Goal: Transaction & Acquisition: Purchase product/service

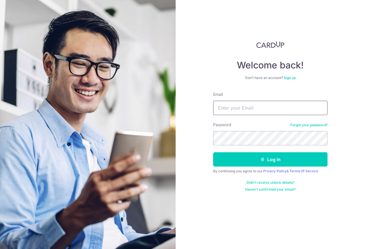
type input "luzixing@live.com.sg"
click at [271, 159] on button "Log in" at bounding box center [270, 159] width 115 height 14
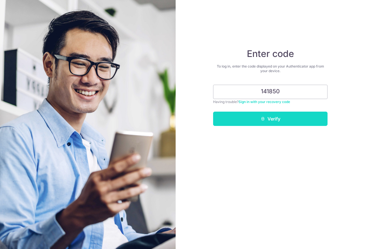
type input "141850"
click at [278, 123] on button "Verify" at bounding box center [270, 119] width 115 height 14
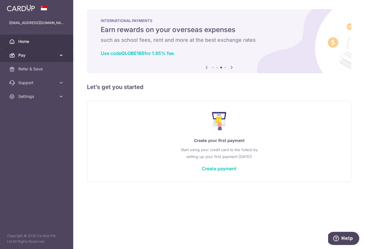
click at [50, 57] on span "Pay" at bounding box center [37, 55] width 38 height 6
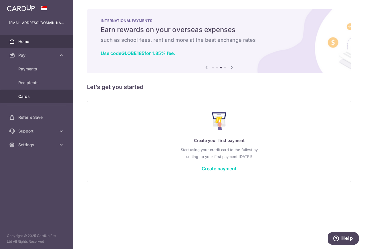
click at [35, 101] on link "Cards" at bounding box center [36, 97] width 73 height 14
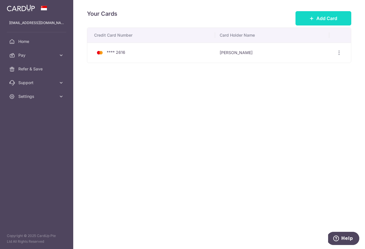
click at [334, 22] on button "Add Card" at bounding box center [324, 18] width 56 height 14
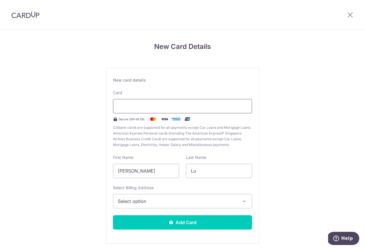
click at [158, 111] on div at bounding box center [182, 106] width 139 height 14
drag, startPoint x: 155, startPoint y: 173, endPoint x: 74, endPoint y: 166, distance: 81.9
click at [74, 166] on div "New Card Details New card details Card Secure 256-bit SSL Citibank cards are su…" at bounding box center [182, 150] width 365 height 241
type input "[PERSON_NAME]"
drag, startPoint x: 210, startPoint y: 177, endPoint x: 121, endPoint y: 162, distance: 90.0
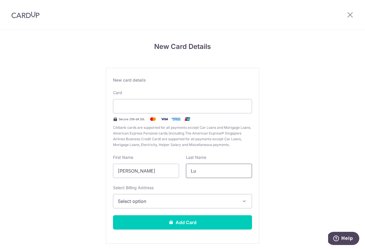
click at [121, 164] on div "First Name Eugene Last Name Lu" at bounding box center [183, 166] width 146 height 23
type input "Ow"
click at [159, 199] on span "Select option" at bounding box center [177, 201] width 119 height 7
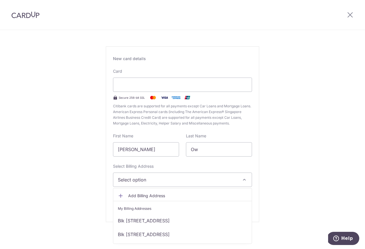
scroll to position [21, 0]
click at [155, 194] on span "Add Billing Address" at bounding box center [187, 196] width 119 height 6
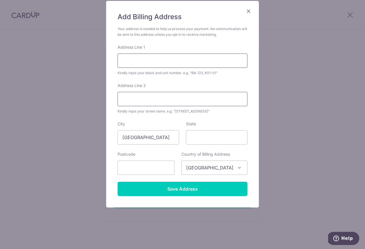
scroll to position [41, 0]
type input "12 Canberra"
type input "768094"
click at [190, 61] on input "12 Canberra" at bounding box center [183, 61] width 130 height 14
drag, startPoint x: 190, startPoint y: 61, endPoint x: 50, endPoint y: 61, distance: 139.5
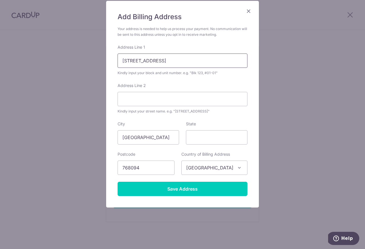
click at [50, 61] on div "Add Billing Address Your address is needed to help us process your payment. No …" at bounding box center [182, 124] width 365 height 249
type input "12 Canberra Drive"
paste input "12 Canberra Drive"
type input "12 Canberra Drive"
drag, startPoint x: 193, startPoint y: 59, endPoint x: 50, endPoint y: 59, distance: 143.7
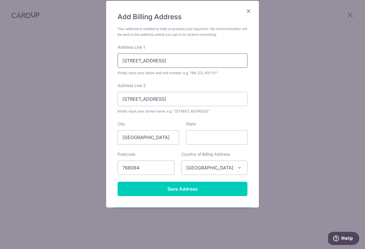
click at [50, 59] on div "Add Billing Address Your address is needed to help us process your payment. No …" at bounding box center [182, 124] width 365 height 249
click at [154, 62] on input "Address Line 1" at bounding box center [183, 61] width 130 height 14
type input "B"
click at [212, 76] on form "Your address is needed to help us process your payment. No communication will b…" at bounding box center [183, 111] width 130 height 170
drag, startPoint x: 174, startPoint y: 111, endPoint x: 214, endPoint y: 110, distance: 40.1
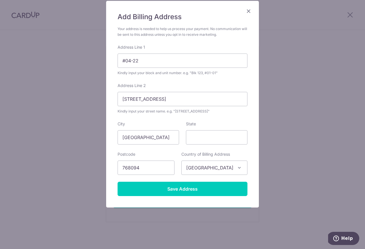
click at [214, 110] on div "Kindly input your street name. e.g. "Hougang Street 10"" at bounding box center [183, 112] width 130 height 6
click at [122, 62] on input "#04-22" at bounding box center [183, 61] width 130 height 14
type input "Blk 12, #04-22"
click at [189, 100] on input "12 Canberra Drive" at bounding box center [183, 99] width 130 height 14
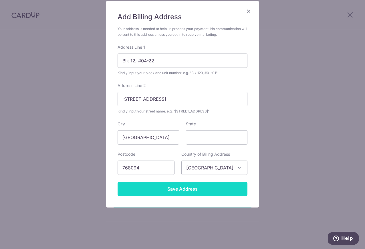
click at [172, 187] on input "Save Address" at bounding box center [183, 189] width 130 height 14
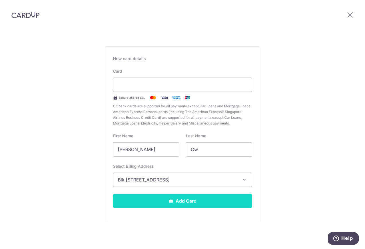
click at [180, 202] on button "Add Card" at bounding box center [182, 201] width 139 height 14
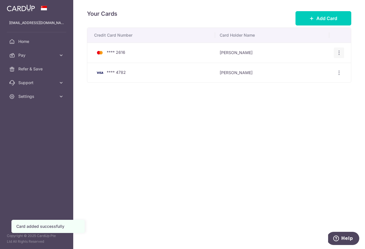
click at [339, 54] on icon "button" at bounding box center [339, 53] width 6 height 6
click at [313, 68] on span "View/Edit" at bounding box center [320, 68] width 39 height 7
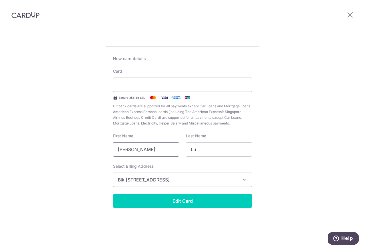
scroll to position [21, 0]
click at [140, 180] on span "Blk 337D #06-13, Tah Ching Road, Singapore, Singapore-614337" at bounding box center [177, 179] width 119 height 7
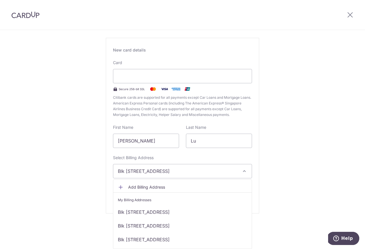
scroll to position [9, 0]
click at [351, 13] on icon at bounding box center [350, 14] width 7 height 7
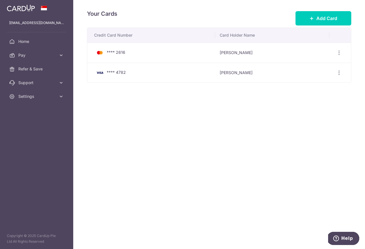
click at [231, 92] on div "Your Cards Add Card Credit Card Number Card Holder Name **** 2616 Zi Xing Lu Vi…" at bounding box center [219, 124] width 292 height 249
click at [40, 41] on span "Home" at bounding box center [37, 42] width 38 height 6
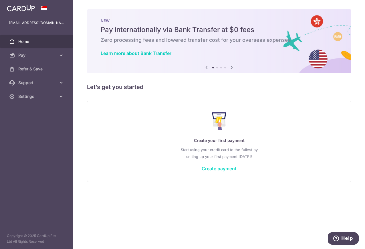
click at [224, 168] on link "Create payment" at bounding box center [219, 169] width 35 height 6
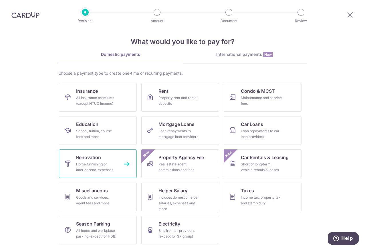
scroll to position [7, 0]
click at [231, 56] on div "International payments New" at bounding box center [245, 55] width 124 height 6
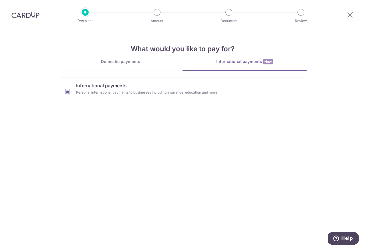
click at [133, 64] on div "Domestic payments" at bounding box center [120, 62] width 124 height 6
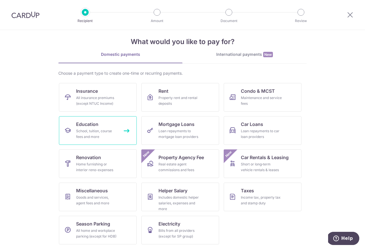
scroll to position [7, 0]
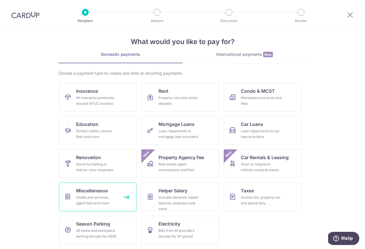
click at [125, 200] on link "Miscellaneous Goods and services, agent fees and more" at bounding box center [98, 197] width 78 height 29
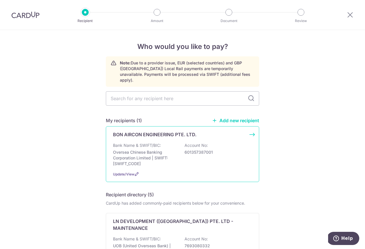
click at [251, 130] on div "BON AIRCON ENGINEERING PTE. LTD. Bank Name & SWIFT/BIC: Oversea Chinese Banking…" at bounding box center [182, 154] width 153 height 56
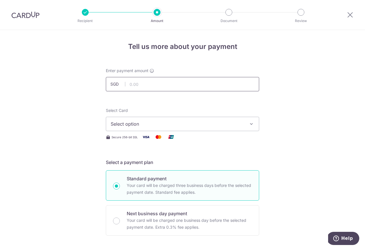
click at [137, 84] on input "text" at bounding box center [182, 84] width 153 height 14
click at [245, 125] on button "Select option" at bounding box center [182, 124] width 153 height 14
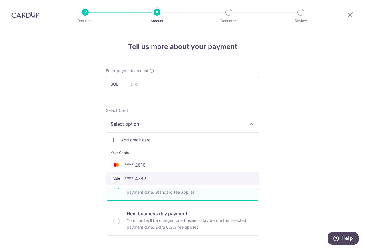
click at [162, 178] on span "**** 4782" at bounding box center [183, 178] width 144 height 7
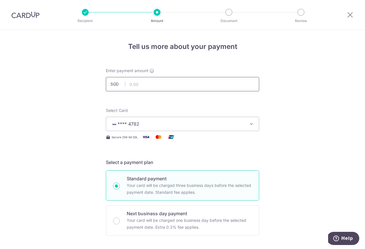
click at [175, 82] on input "text" at bounding box center [182, 84] width 153 height 14
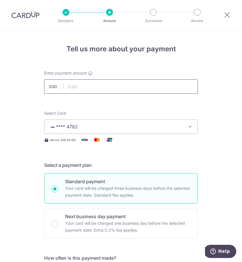
click at [111, 83] on input "text" at bounding box center [120, 86] width 153 height 14
type input "2,643.25"
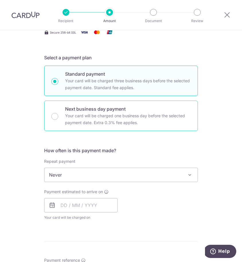
scroll to position [108, 0]
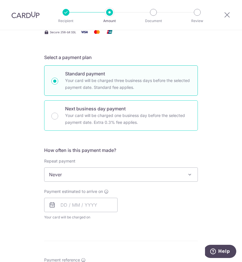
click at [123, 118] on p "Your card will be charged one business day before the selected payment date. Ex…" at bounding box center [127, 119] width 125 height 14
click at [58, 118] on input "Next business day payment Your card will be charged one business day before the…" at bounding box center [54, 116] width 7 height 7
radio input "false"
radio input "true"
click at [124, 85] on p "Your card will be charged three business days before the selected payment date.…" at bounding box center [127, 84] width 125 height 14
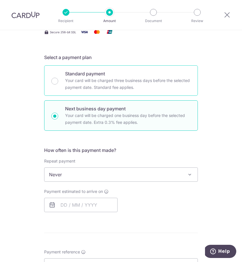
click at [58, 84] on input "Standard payment Your card will be charged three business days before the selec…" at bounding box center [54, 81] width 7 height 7
radio input "true"
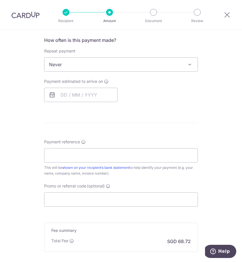
scroll to position [220, 0]
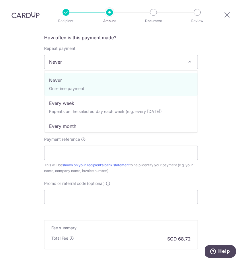
click at [130, 60] on span "Never" at bounding box center [120, 62] width 153 height 14
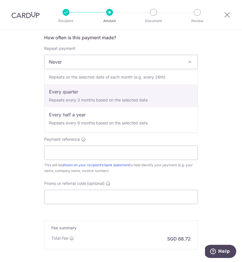
scroll to position [57, 0]
click at [212, 78] on div "Tell us more about your payment Enter payment amount SGD 2,643.25 2643.25 Selec…" at bounding box center [121, 66] width 242 height 513
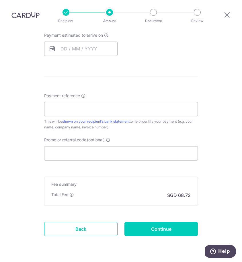
scroll to position [265, 0]
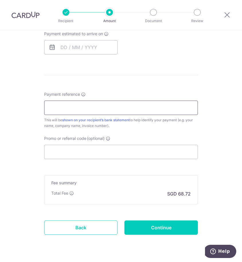
click at [86, 106] on input "Payment reference" at bounding box center [120, 108] width 153 height 14
type input "EugeneOw, 370A Sembawang Ave"
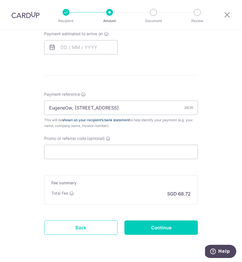
click at [124, 121] on link "shown on your recipient’s bank statement" at bounding box center [95, 120] width 67 height 4
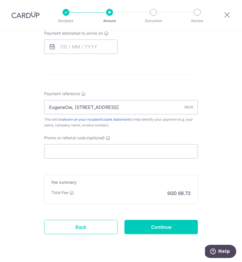
scroll to position [266, 0]
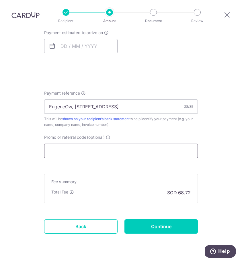
click at [119, 155] on input "Promo or referral code (optional)" at bounding box center [120, 150] width 153 height 14
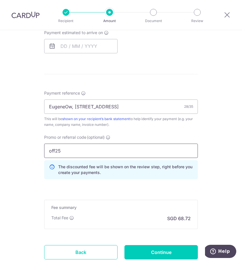
drag, startPoint x: 77, startPoint y: 154, endPoint x: 24, endPoint y: 144, distance: 54.2
click at [24, 144] on div "Tell us more about your payment Enter payment amount SGD 2,643.25 2643.25 Selec…" at bounding box center [121, 33] width 242 height 538
click at [121, 180] on div "Promo or referral code (optional) OFF25 The discounted fee will be shown on the…" at bounding box center [121, 158] width 160 height 49
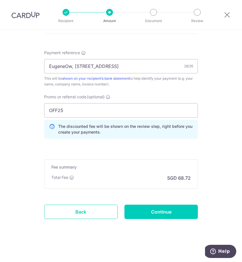
scroll to position [307, 0]
drag, startPoint x: 84, startPoint y: 107, endPoint x: 12, endPoint y: 105, distance: 71.9
drag, startPoint x: 80, startPoint y: 111, endPoint x: 12, endPoint y: 108, distance: 67.9
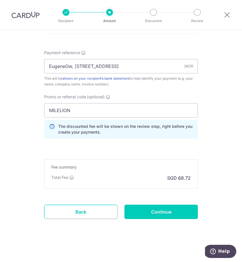
click at [74, 140] on div "Promo or referral code (optional) MILELION The discounted fee will be shown on …" at bounding box center [121, 118] width 160 height 49
drag, startPoint x: 77, startPoint y: 109, endPoint x: 21, endPoint y: 109, distance: 56.1
type input "OFF25"
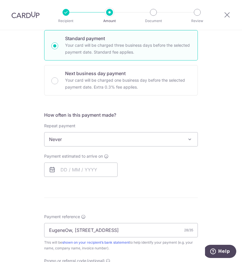
scroll to position [143, 0]
click at [65, 171] on input "text" at bounding box center [80, 170] width 73 height 14
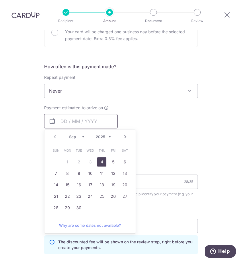
scroll to position [193, 0]
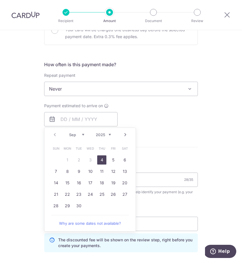
click at [103, 158] on link "4" at bounding box center [101, 159] width 9 height 9
type input "[DATE]"
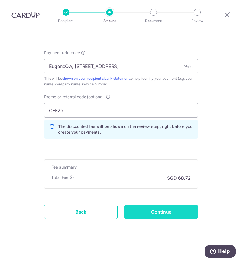
scroll to position [338, 0]
click at [185, 210] on input "Continue" at bounding box center [160, 211] width 73 height 14
type input "Create Schedule"
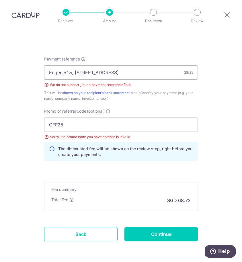
scroll to position [327, 0]
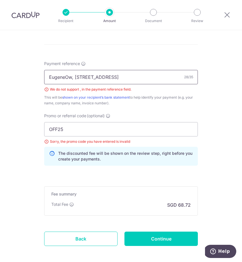
click at [147, 77] on input "EugeneOw, 370A Sembawang Ave" at bounding box center [120, 77] width 153 height 14
drag, startPoint x: 75, startPoint y: 78, endPoint x: 14, endPoint y: 77, distance: 61.6
click at [75, 78] on input "EugeneOw, 370A Sembawang Ave" at bounding box center [120, 77] width 153 height 14
type input "EugeneOw [STREET_ADDRESS]"
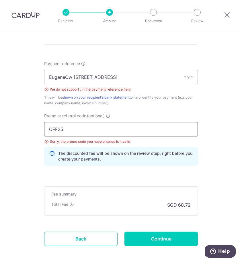
click at [100, 122] on input "OFF25" at bounding box center [120, 129] width 153 height 14
drag, startPoint x: 86, startPoint y: 129, endPoint x: 10, endPoint y: 129, distance: 75.6
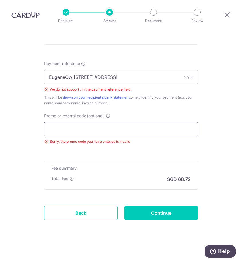
paste input "MILELION"
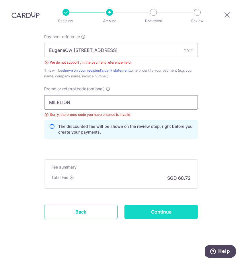
scroll to position [354, 0]
type input "MILELION"
click at [158, 212] on input "Continue" at bounding box center [160, 211] width 73 height 14
type input "Create Schedule"
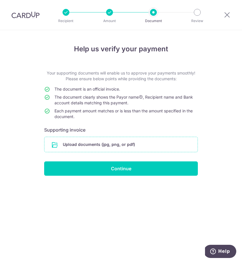
click at [105, 147] on input "file" at bounding box center [120, 144] width 153 height 15
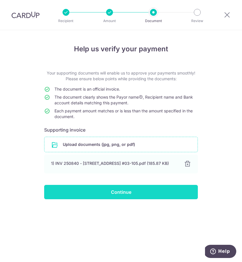
click at [117, 199] on input "Continue" at bounding box center [120, 192] width 153 height 14
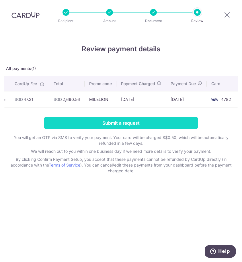
scroll to position [0, 116]
click at [159, 126] on input "Submit a request" at bounding box center [120, 123] width 153 height 12
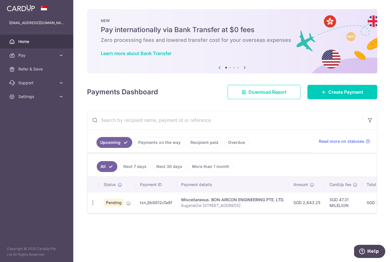
click at [158, 140] on link "Payments on the way" at bounding box center [160, 142] width 50 height 11
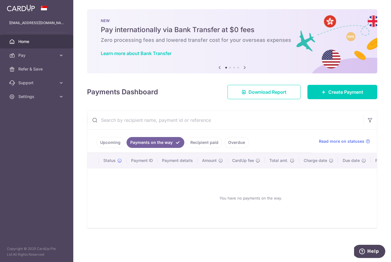
click at [110, 140] on link "Upcoming" at bounding box center [111, 142] width 28 height 11
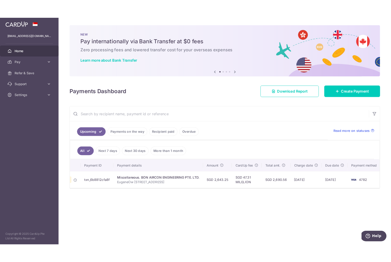
scroll to position [0, 34]
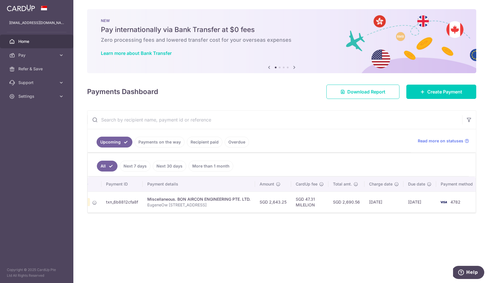
click at [256, 241] on div "× Pause Schedule Pause all future payments in this series Pause just this one p…" at bounding box center [281, 141] width 416 height 283
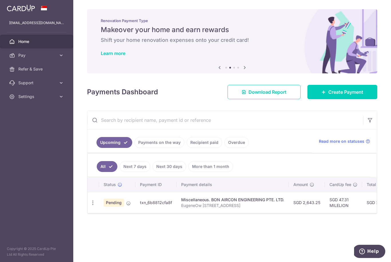
scroll to position [0, 0]
click at [282, 90] on span "Download Report" at bounding box center [268, 91] width 38 height 7
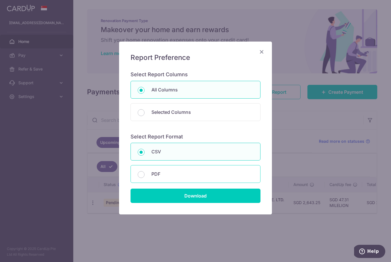
click at [180, 178] on div "PDF" at bounding box center [196, 174] width 130 height 18
radio input "false"
radio input "true"
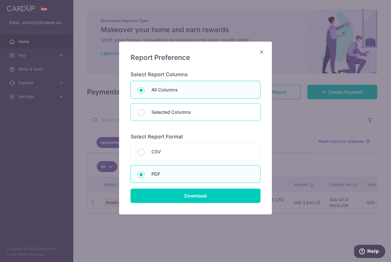
click at [186, 106] on div "Selected Columns" at bounding box center [196, 112] width 130 height 18
radio input "false"
radio input "true"
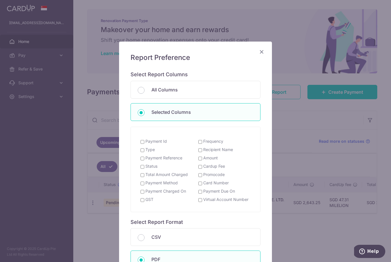
scroll to position [26, 0]
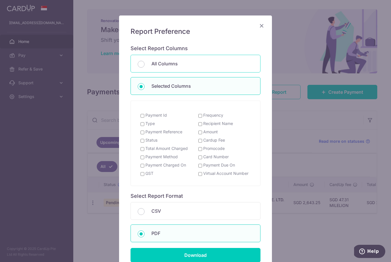
click at [185, 68] on div "All Columns" at bounding box center [196, 64] width 130 height 18
radio input "true"
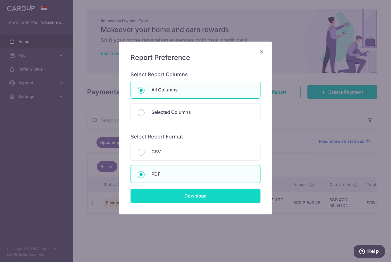
click at [181, 197] on input "Download" at bounding box center [196, 195] width 130 height 14
